Goal: Register for event/course

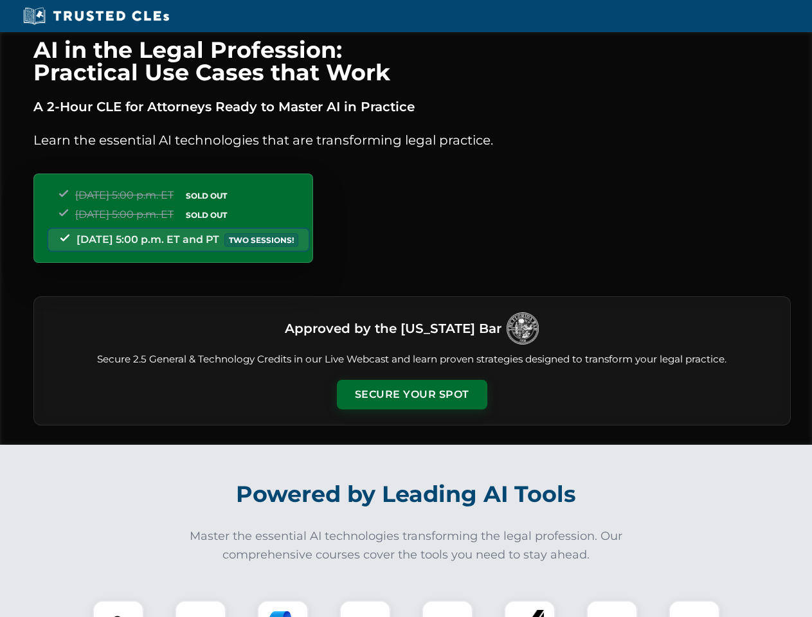
click at [411, 395] on button "Secure Your Spot" at bounding box center [412, 395] width 150 height 30
click at [118, 609] on img at bounding box center [118, 625] width 37 height 37
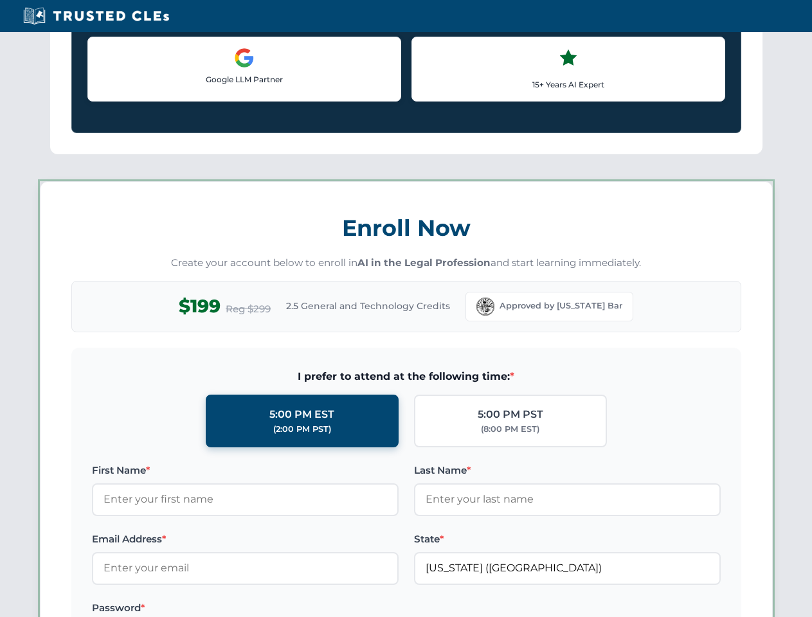
click at [283, 609] on label "Password *" at bounding box center [245, 607] width 307 height 15
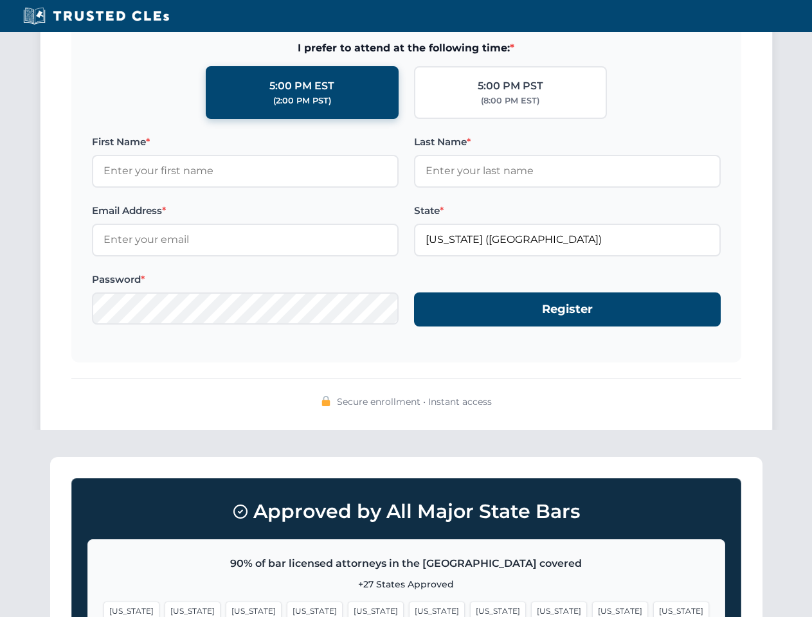
click at [592, 609] on span "[US_STATE]" at bounding box center [620, 610] width 56 height 19
